Goal: Entertainment & Leisure: Consume media (video, audio)

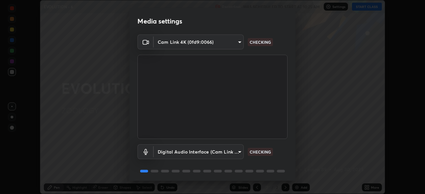
scroll to position [24, 0]
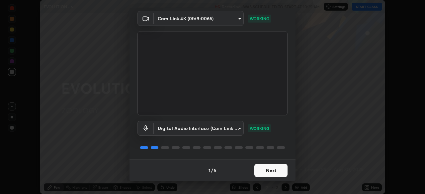
click at [278, 171] on button "Next" at bounding box center [271, 170] width 33 height 13
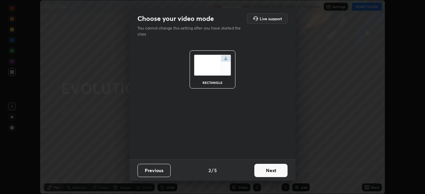
scroll to position [0, 0]
click at [282, 172] on button "Next" at bounding box center [271, 170] width 33 height 13
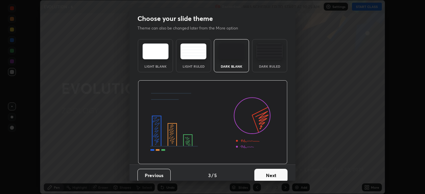
click at [283, 175] on button "Next" at bounding box center [271, 175] width 33 height 13
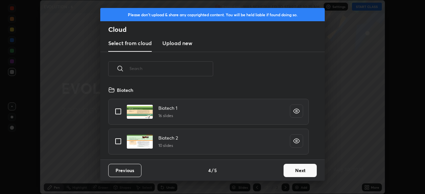
click at [294, 176] on button "Next" at bounding box center [300, 170] width 33 height 13
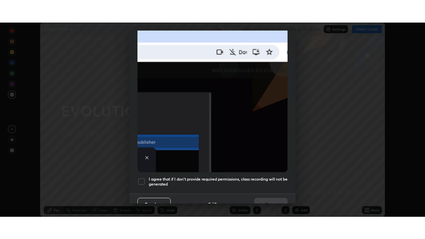
scroll to position [159, 0]
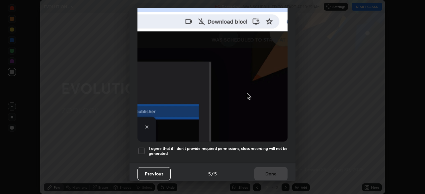
click at [279, 151] on h5 "I agree that if I don't provide required permissions, class recording will not …" at bounding box center [218, 151] width 139 height 10
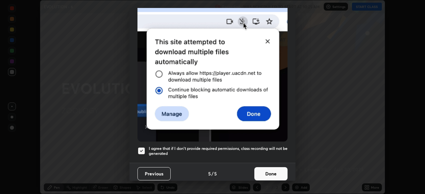
click at [279, 172] on button "Done" at bounding box center [271, 173] width 33 height 13
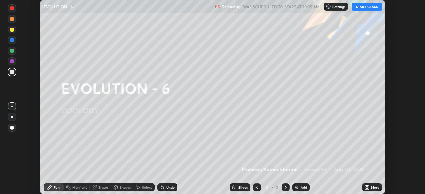
click at [368, 8] on button "START CLASS" at bounding box center [367, 7] width 30 height 8
click at [368, 189] on icon at bounding box center [369, 189] width 2 height 2
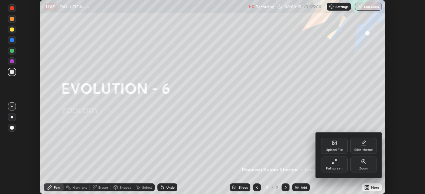
click at [338, 167] on div "Full screen" at bounding box center [334, 168] width 17 height 3
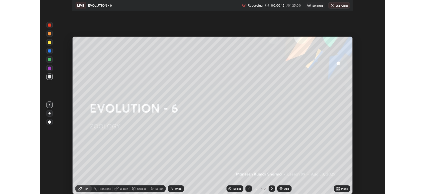
scroll to position [239, 425]
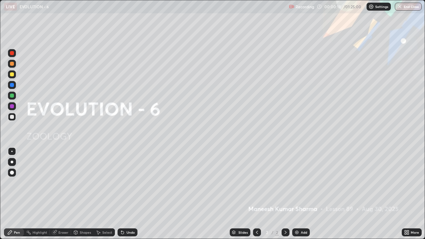
click at [12, 162] on div at bounding box center [12, 162] width 3 height 3
click at [14, 75] on div at bounding box center [12, 74] width 8 height 8
click at [296, 194] on img at bounding box center [296, 232] width 5 height 5
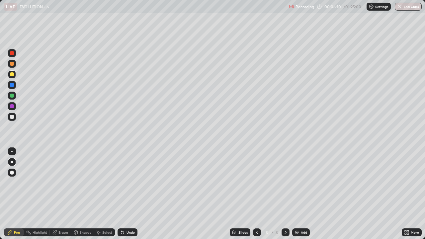
click at [298, 194] on div "Add" at bounding box center [301, 233] width 18 height 8
click at [255, 194] on div at bounding box center [257, 233] width 8 height 8
click at [285, 194] on icon at bounding box center [285, 232] width 5 height 5
click at [257, 194] on icon at bounding box center [257, 232] width 2 height 3
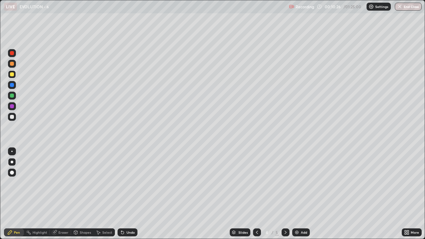
click at [295, 194] on img at bounding box center [296, 232] width 5 height 5
click at [84, 194] on div "Shapes" at bounding box center [85, 232] width 11 height 3
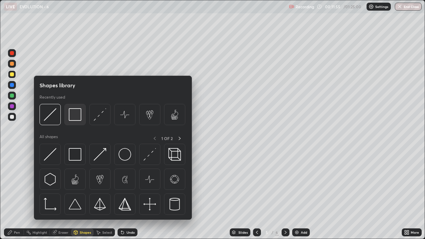
click at [80, 119] on img at bounding box center [75, 114] width 13 height 13
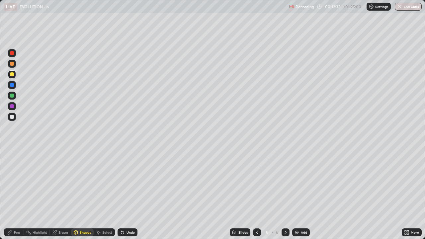
click at [299, 194] on div "Add" at bounding box center [301, 233] width 18 height 8
click at [130, 194] on div "Undo" at bounding box center [131, 232] width 8 height 3
click at [15, 194] on div "Pen" at bounding box center [17, 232] width 6 height 3
click at [257, 194] on icon at bounding box center [257, 232] width 2 height 3
click at [296, 194] on img at bounding box center [296, 232] width 5 height 5
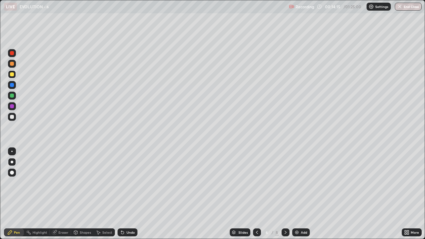
click at [12, 117] on div at bounding box center [12, 117] width 4 height 4
click at [83, 194] on div "Shapes" at bounding box center [85, 232] width 11 height 3
click at [19, 194] on div "Pen" at bounding box center [14, 233] width 20 height 8
click at [20, 194] on div "Pen" at bounding box center [14, 233] width 20 height 8
click at [299, 194] on div "Add" at bounding box center [301, 233] width 18 height 8
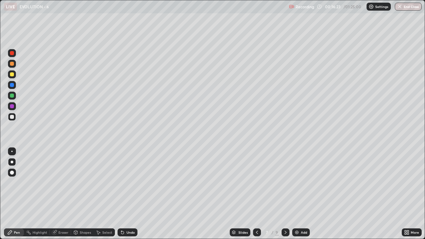
click at [255, 194] on icon at bounding box center [257, 232] width 5 height 5
click at [85, 194] on div "Shapes" at bounding box center [85, 232] width 11 height 3
click at [17, 194] on div "Pen" at bounding box center [17, 232] width 6 height 3
click at [256, 194] on icon at bounding box center [257, 232] width 5 height 5
click at [282, 194] on div at bounding box center [286, 233] width 8 height 8
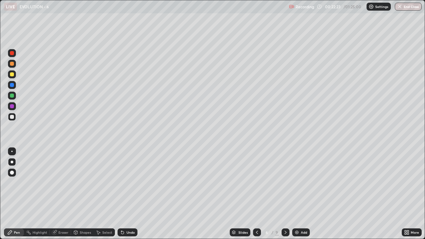
click at [257, 194] on icon at bounding box center [257, 232] width 5 height 5
click at [15, 76] on div at bounding box center [12, 74] width 8 height 8
click at [15, 119] on div at bounding box center [12, 117] width 8 height 8
click at [14, 76] on div at bounding box center [12, 74] width 8 height 8
click at [14, 96] on div at bounding box center [12, 96] width 8 height 8
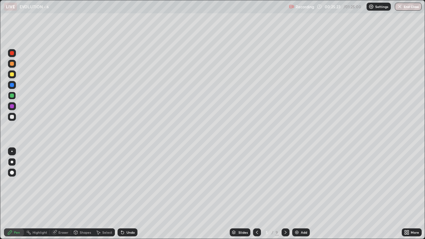
click at [286, 194] on icon at bounding box center [285, 232] width 5 height 5
click at [285, 194] on icon at bounding box center [286, 232] width 2 height 3
click at [299, 194] on div "Add" at bounding box center [301, 233] width 18 height 8
click at [15, 76] on div at bounding box center [12, 74] width 8 height 8
click at [80, 194] on div "Shapes" at bounding box center [85, 232] width 11 height 3
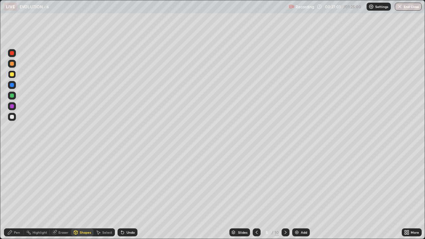
click at [15, 117] on div at bounding box center [12, 117] width 8 height 8
click at [299, 194] on div "Add" at bounding box center [301, 233] width 18 height 8
click at [128, 194] on div "Undo" at bounding box center [131, 232] width 8 height 3
click at [19, 194] on div "Pen" at bounding box center [17, 232] width 6 height 3
click at [65, 194] on div "Eraser" at bounding box center [60, 233] width 21 height 8
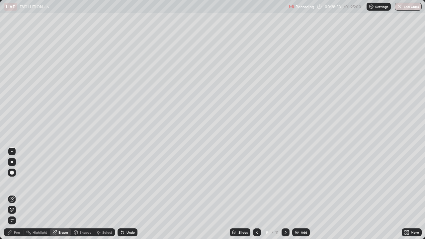
click at [21, 194] on div "Pen" at bounding box center [14, 233] width 20 height 8
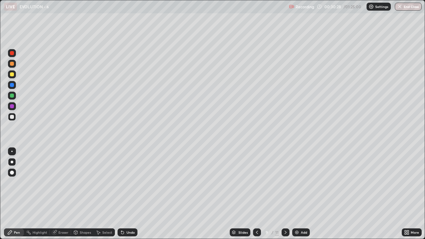
click at [64, 194] on div "Eraser" at bounding box center [60, 233] width 21 height 8
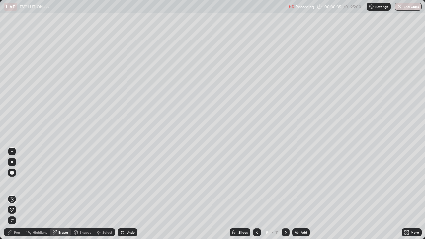
click at [19, 194] on div "Pen" at bounding box center [17, 232] width 6 height 3
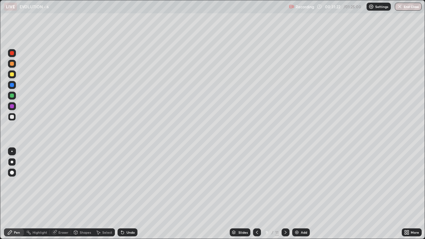
click at [299, 194] on img at bounding box center [296, 232] width 5 height 5
click at [256, 194] on icon at bounding box center [257, 232] width 5 height 5
click at [285, 194] on icon at bounding box center [286, 232] width 2 height 3
click at [256, 194] on icon at bounding box center [257, 232] width 5 height 5
click at [285, 194] on icon at bounding box center [285, 232] width 5 height 5
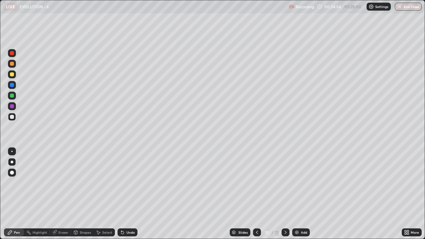
click at [257, 194] on icon at bounding box center [257, 232] width 5 height 5
click at [285, 194] on icon at bounding box center [285, 232] width 5 height 5
click at [257, 194] on icon at bounding box center [257, 232] width 5 height 5
click at [13, 97] on div at bounding box center [12, 96] width 4 height 4
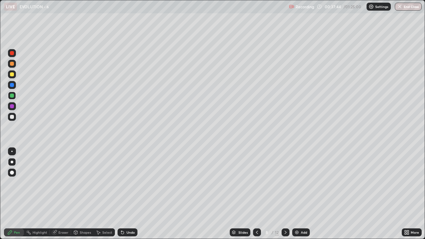
click at [302, 194] on div "Add" at bounding box center [304, 232] width 6 height 3
click at [12, 75] on div at bounding box center [12, 74] width 4 height 4
click at [12, 117] on div at bounding box center [12, 117] width 4 height 4
click at [255, 194] on icon at bounding box center [257, 232] width 5 height 5
click at [254, 194] on div at bounding box center [257, 232] width 8 height 13
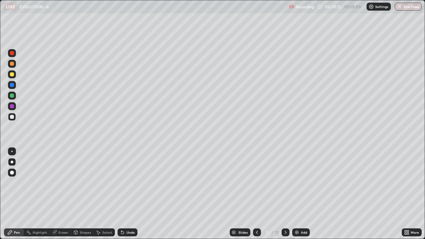
click at [254, 194] on div at bounding box center [257, 233] width 8 height 8
click at [256, 194] on icon at bounding box center [257, 232] width 5 height 5
click at [257, 194] on icon at bounding box center [257, 232] width 5 height 5
click at [285, 194] on icon at bounding box center [285, 232] width 5 height 5
click at [301, 194] on div "Add" at bounding box center [304, 232] width 6 height 3
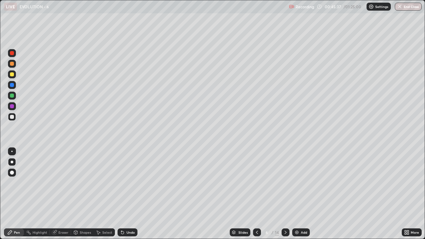
click at [257, 194] on icon at bounding box center [257, 232] width 5 height 5
click at [13, 96] on div at bounding box center [12, 96] width 4 height 4
click at [285, 194] on icon at bounding box center [285, 232] width 5 height 5
click at [285, 194] on icon at bounding box center [286, 232] width 2 height 3
click at [286, 194] on icon at bounding box center [286, 232] width 2 height 3
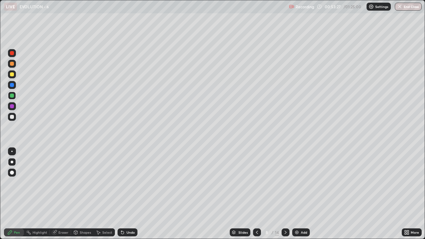
click at [285, 194] on icon at bounding box center [285, 232] width 5 height 5
click at [284, 194] on icon at bounding box center [285, 232] width 5 height 5
click at [302, 194] on div "Add" at bounding box center [301, 233] width 18 height 8
click at [130, 194] on div "Undo" at bounding box center [131, 232] width 8 height 3
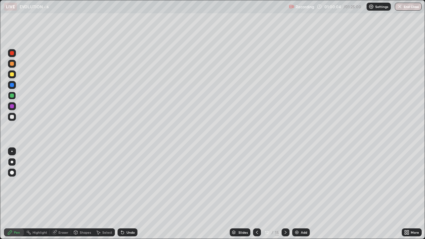
click at [129, 194] on div "Undo" at bounding box center [131, 232] width 8 height 3
click at [128, 194] on div "Undo" at bounding box center [131, 232] width 8 height 3
click at [15, 116] on div at bounding box center [12, 117] width 8 height 8
click at [85, 194] on div "Shapes" at bounding box center [85, 232] width 11 height 3
click at [19, 194] on div "Pen" at bounding box center [17, 232] width 6 height 3
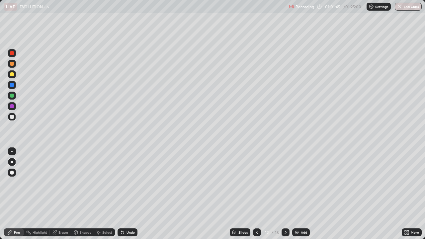
click at [85, 194] on div "Shapes" at bounding box center [85, 232] width 11 height 3
click at [302, 194] on div "Add" at bounding box center [304, 232] width 6 height 3
click at [17, 194] on div "Pen" at bounding box center [17, 232] width 6 height 3
click at [63, 194] on div "Eraser" at bounding box center [63, 232] width 10 height 3
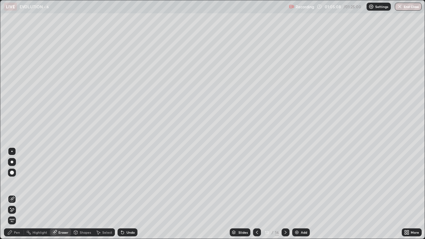
click at [18, 194] on div "Pen" at bounding box center [17, 232] width 6 height 3
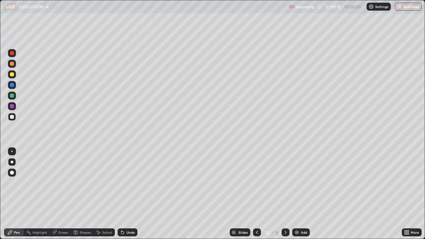
click at [299, 194] on img at bounding box center [296, 232] width 5 height 5
click at [410, 194] on div "More" at bounding box center [412, 233] width 20 height 8
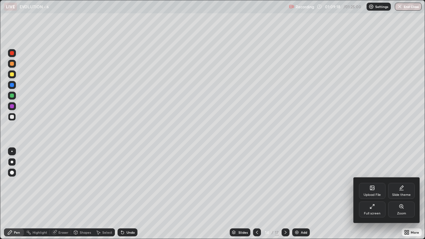
click at [380, 194] on div "Full screen" at bounding box center [372, 210] width 27 height 16
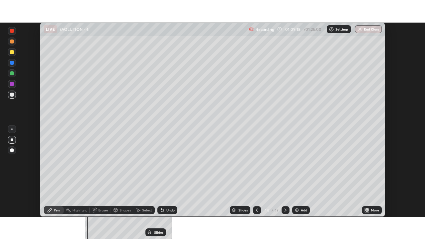
scroll to position [33039, 32808]
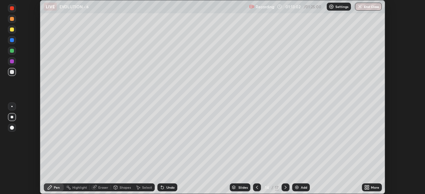
click at [368, 186] on icon at bounding box center [369, 187] width 2 height 2
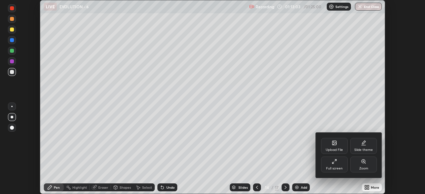
click at [339, 165] on div "Full screen" at bounding box center [334, 165] width 27 height 16
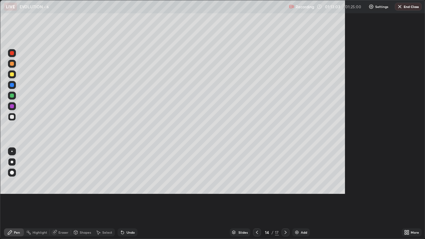
scroll to position [239, 425]
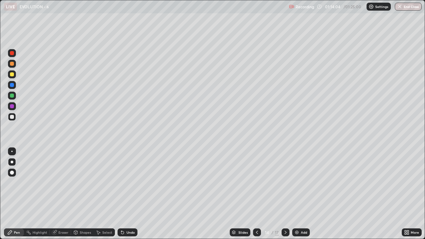
click at [257, 194] on icon at bounding box center [257, 232] width 5 height 5
click at [254, 194] on div at bounding box center [257, 232] width 8 height 13
click at [256, 194] on div at bounding box center [257, 233] width 8 height 8
click at [400, 9] on button "End Class" at bounding box center [408, 7] width 27 height 8
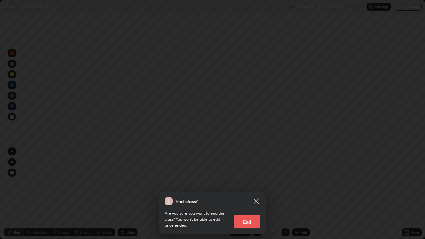
click at [250, 194] on button "End" at bounding box center [247, 221] width 27 height 13
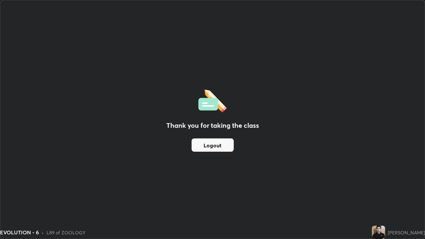
click at [213, 146] on button "Logout" at bounding box center [213, 145] width 42 height 13
click at [213, 145] on button "Logout" at bounding box center [213, 145] width 42 height 13
